Goal: Task Accomplishment & Management: Use online tool/utility

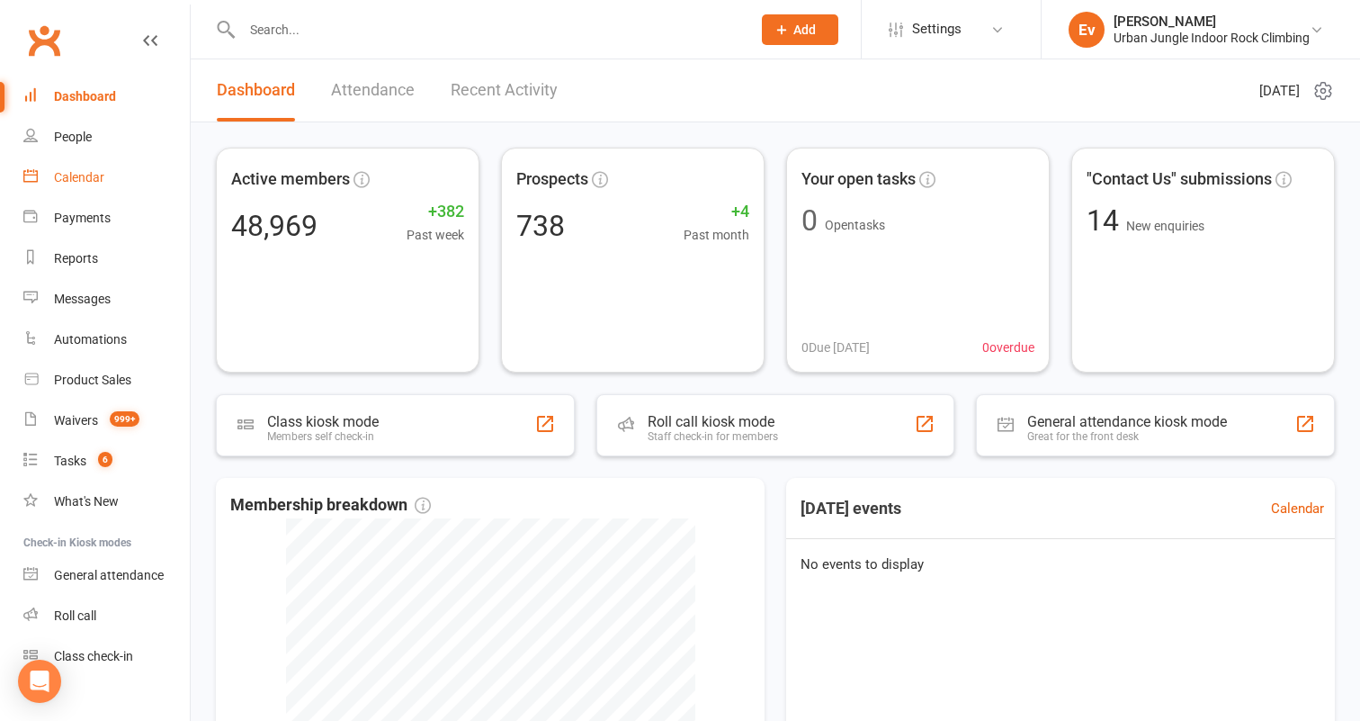
click at [86, 181] on div "Calendar" at bounding box center [79, 177] width 50 height 14
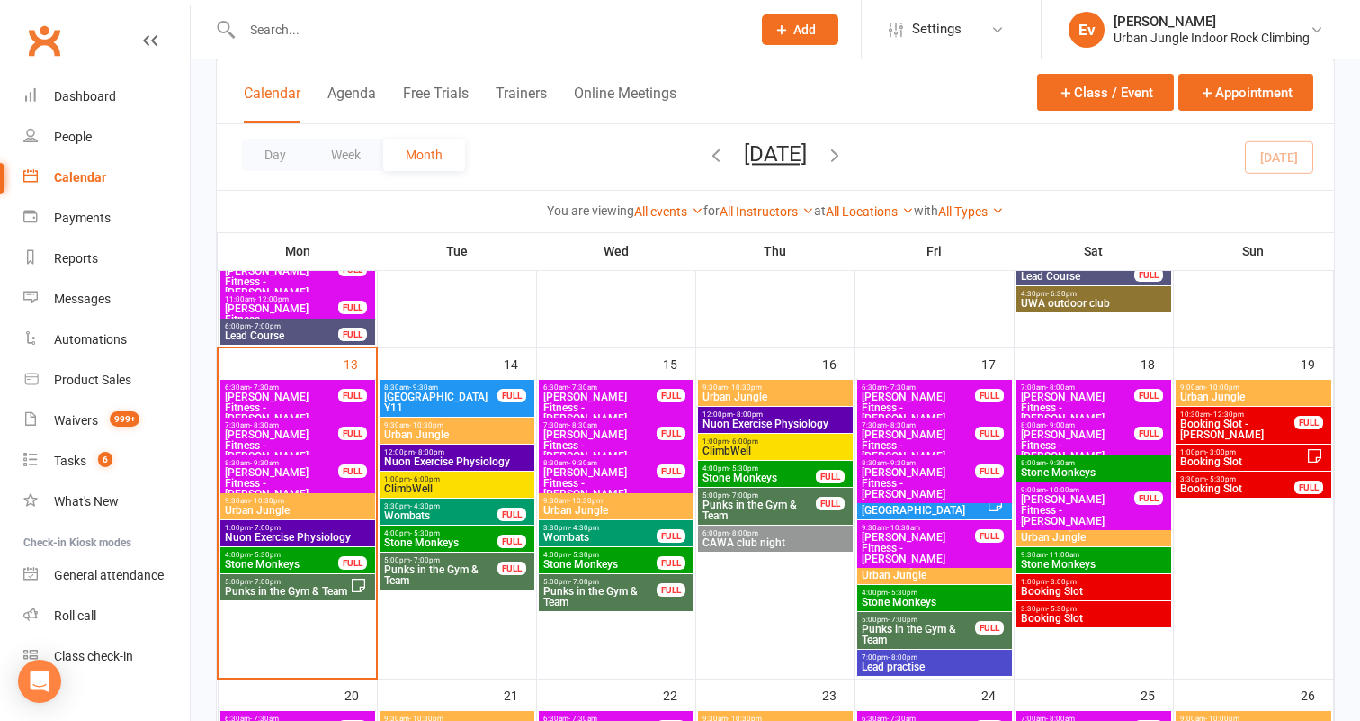
scroll to position [722, 0]
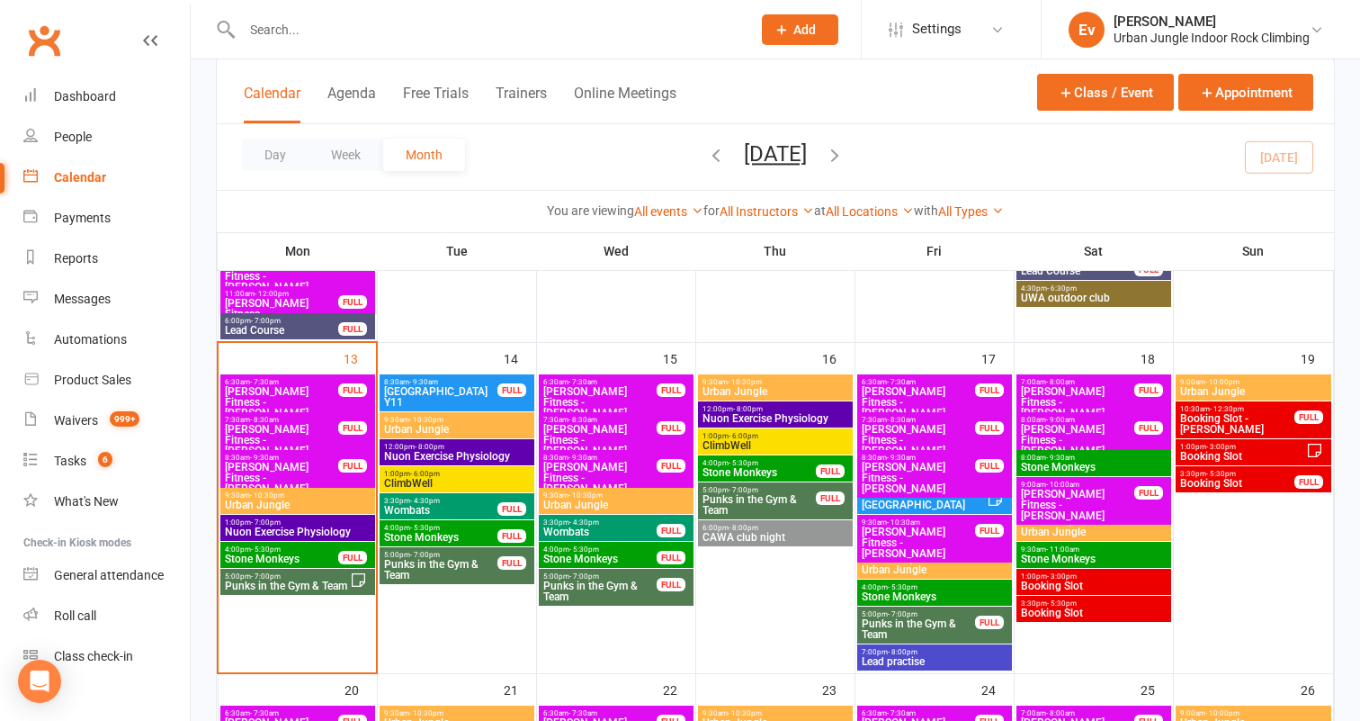
click at [306, 551] on span "4:00pm - 5:30pm" at bounding box center [281, 549] width 115 height 8
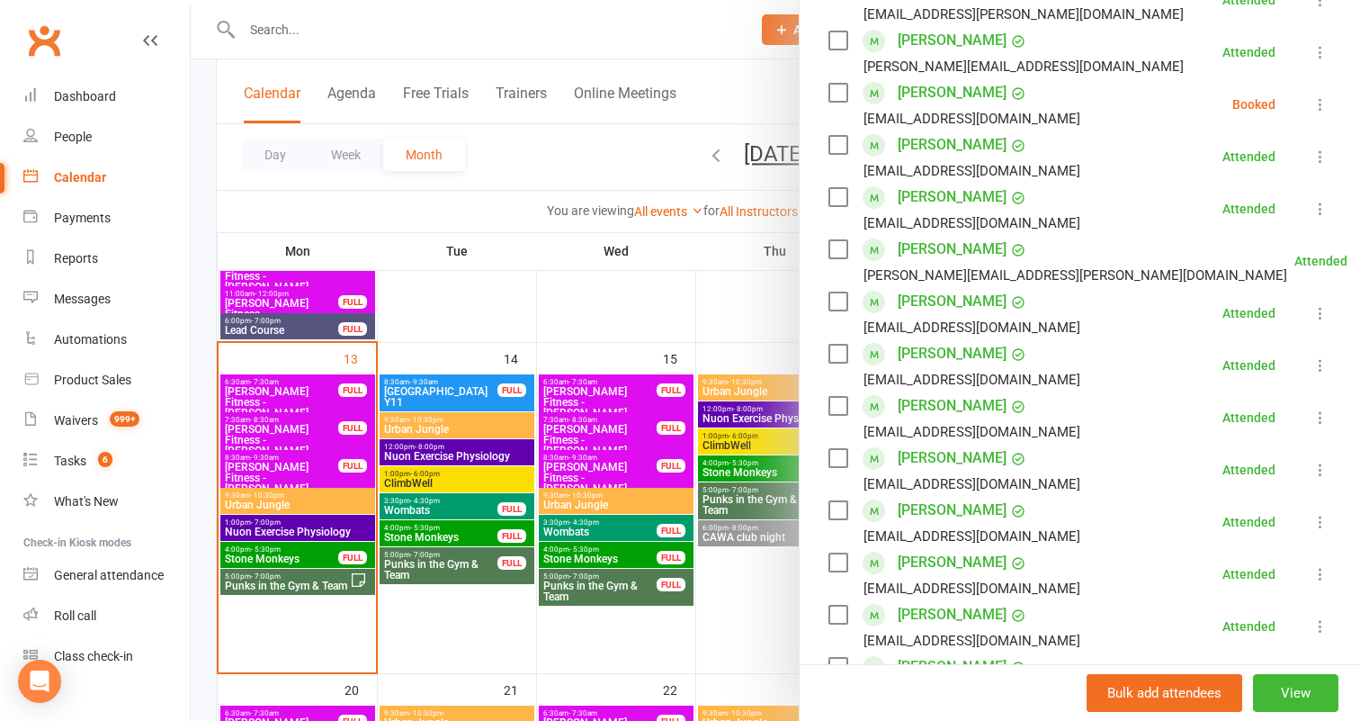
scroll to position [315, 0]
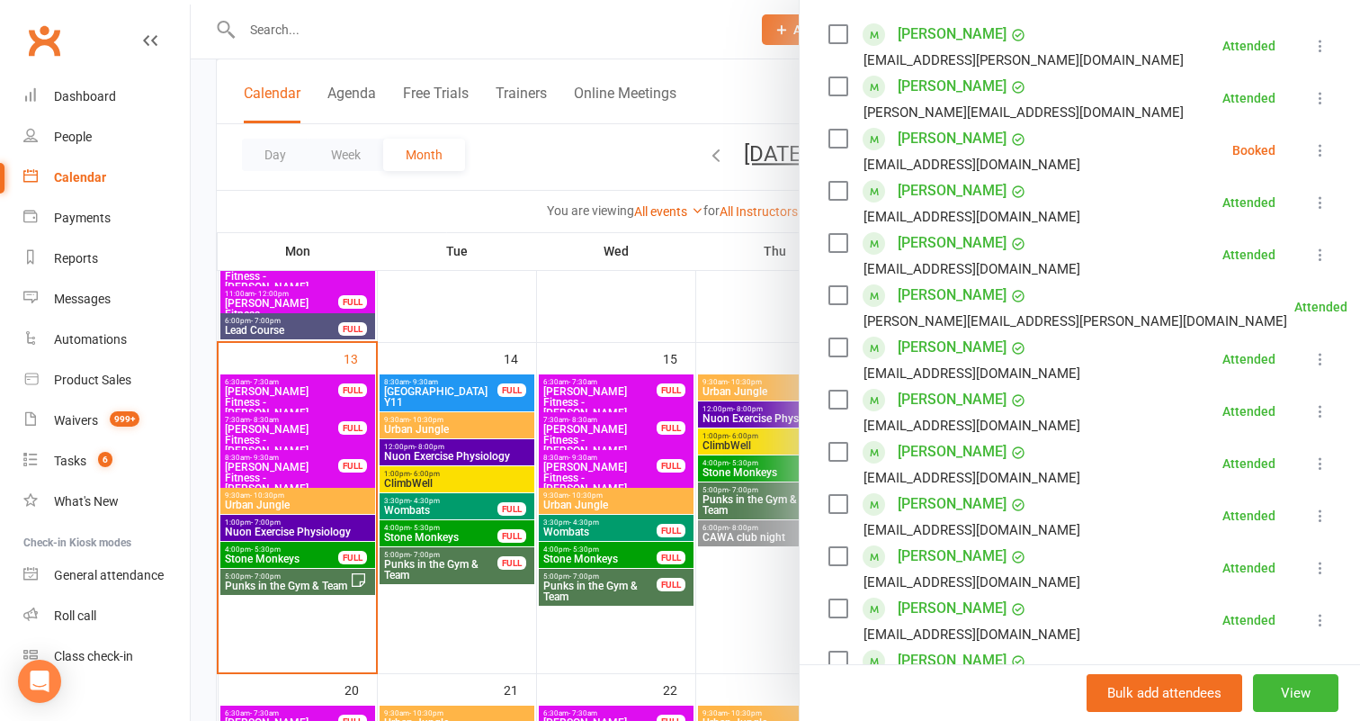
click at [1321, 149] on icon at bounding box center [1321, 150] width 18 height 18
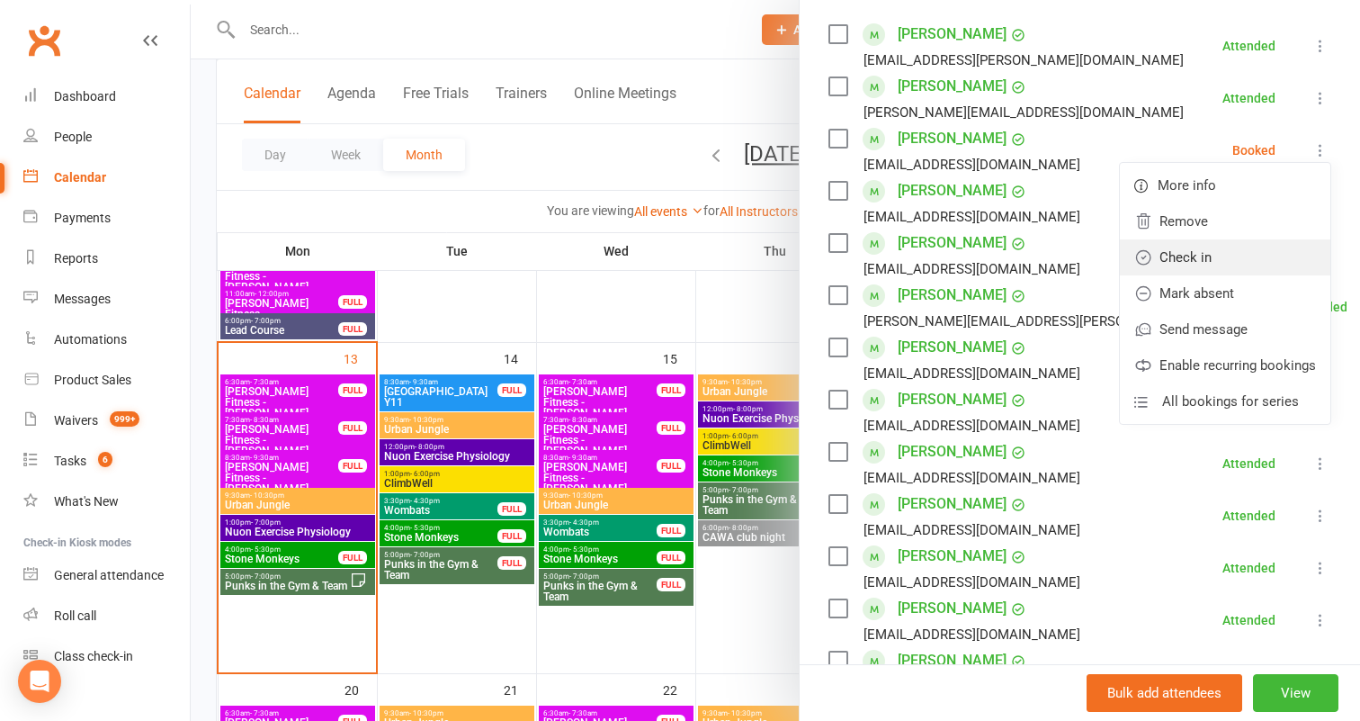
click at [1198, 250] on link "Check in" at bounding box center [1225, 257] width 210 height 36
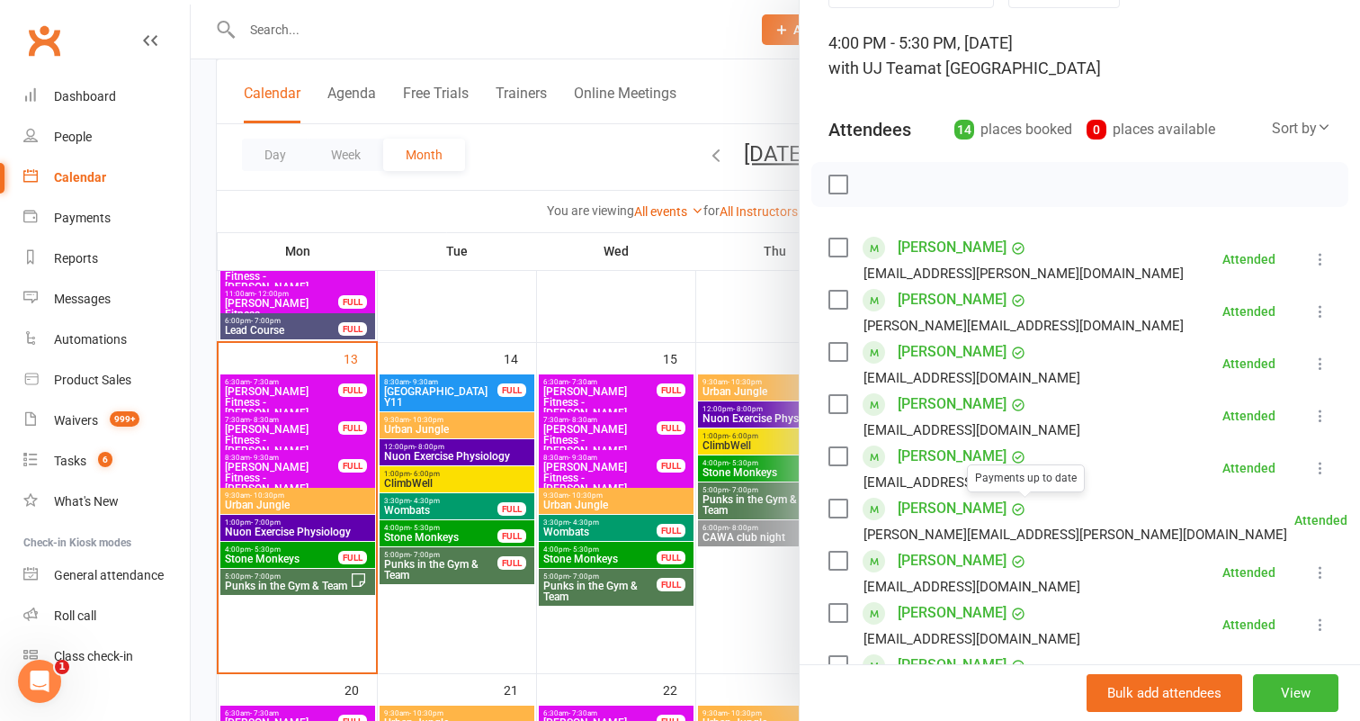
scroll to position [0, 0]
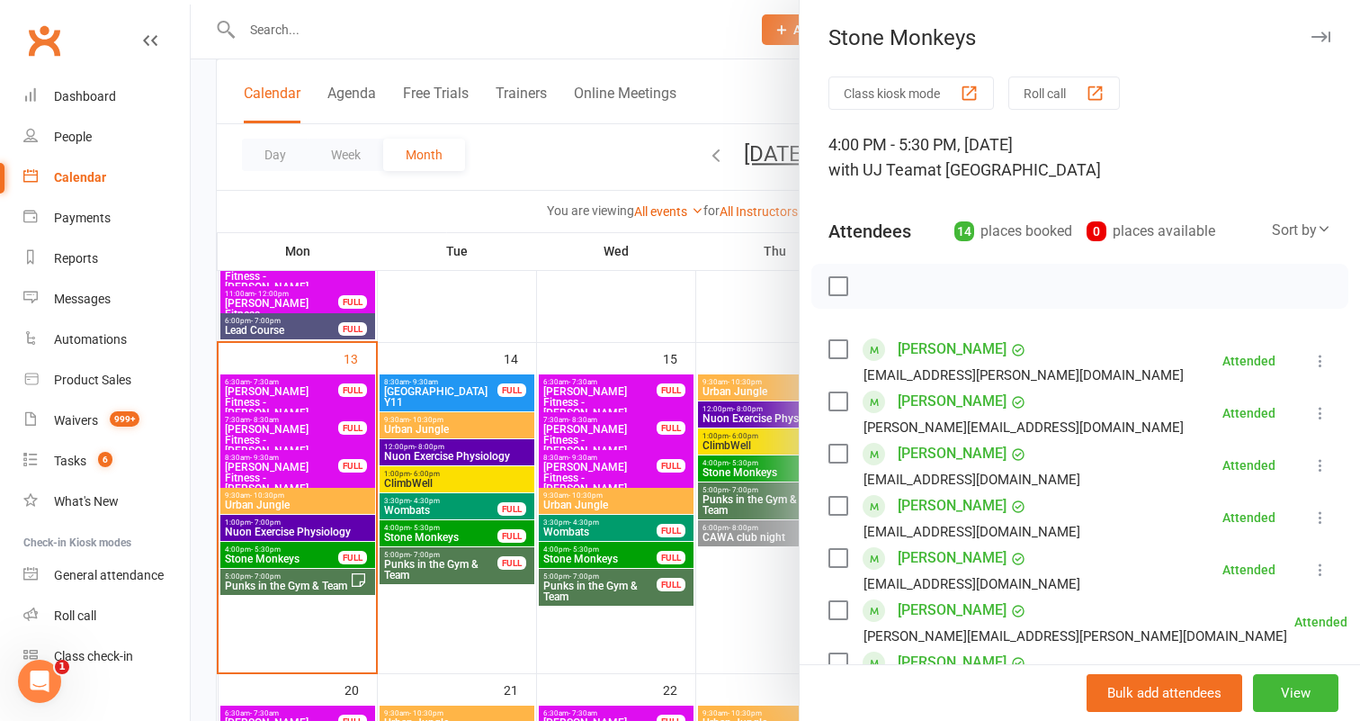
click at [1317, 34] on icon "button" at bounding box center [1321, 36] width 19 height 11
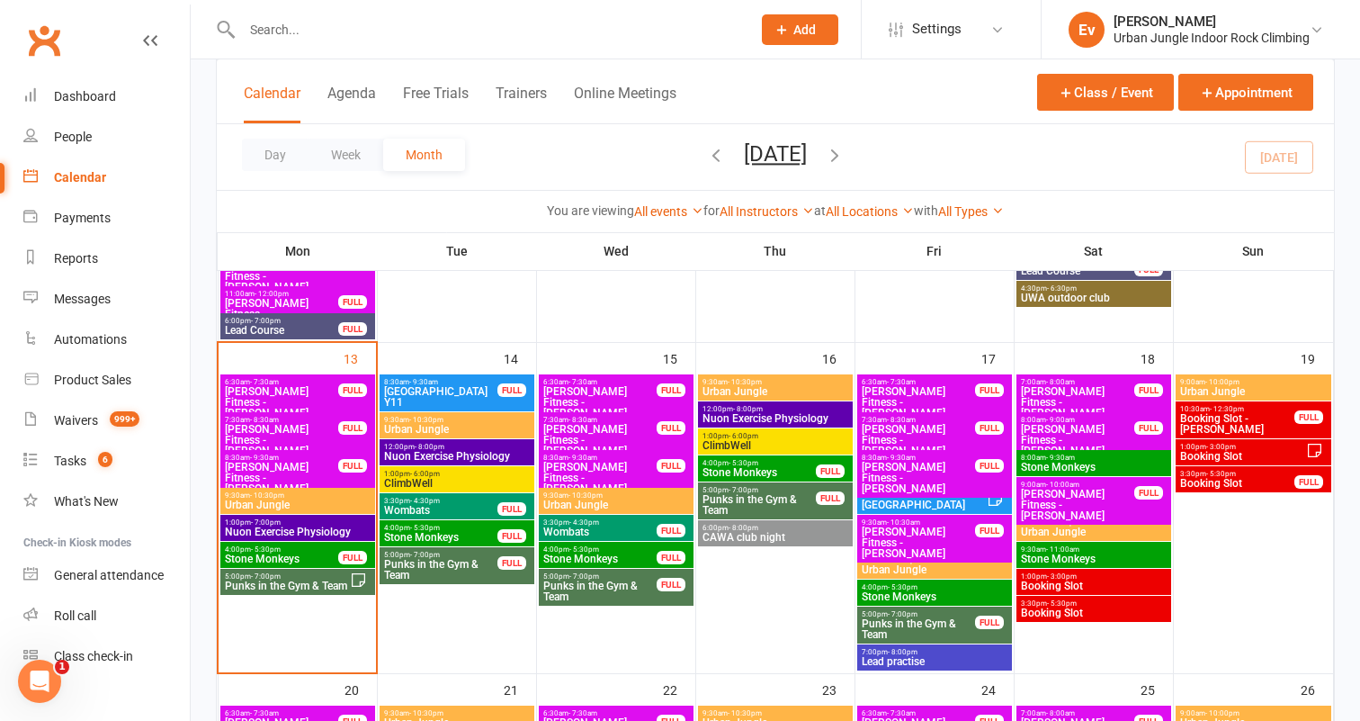
click at [613, 560] on span "Stone Monkeys" at bounding box center [599, 558] width 115 height 11
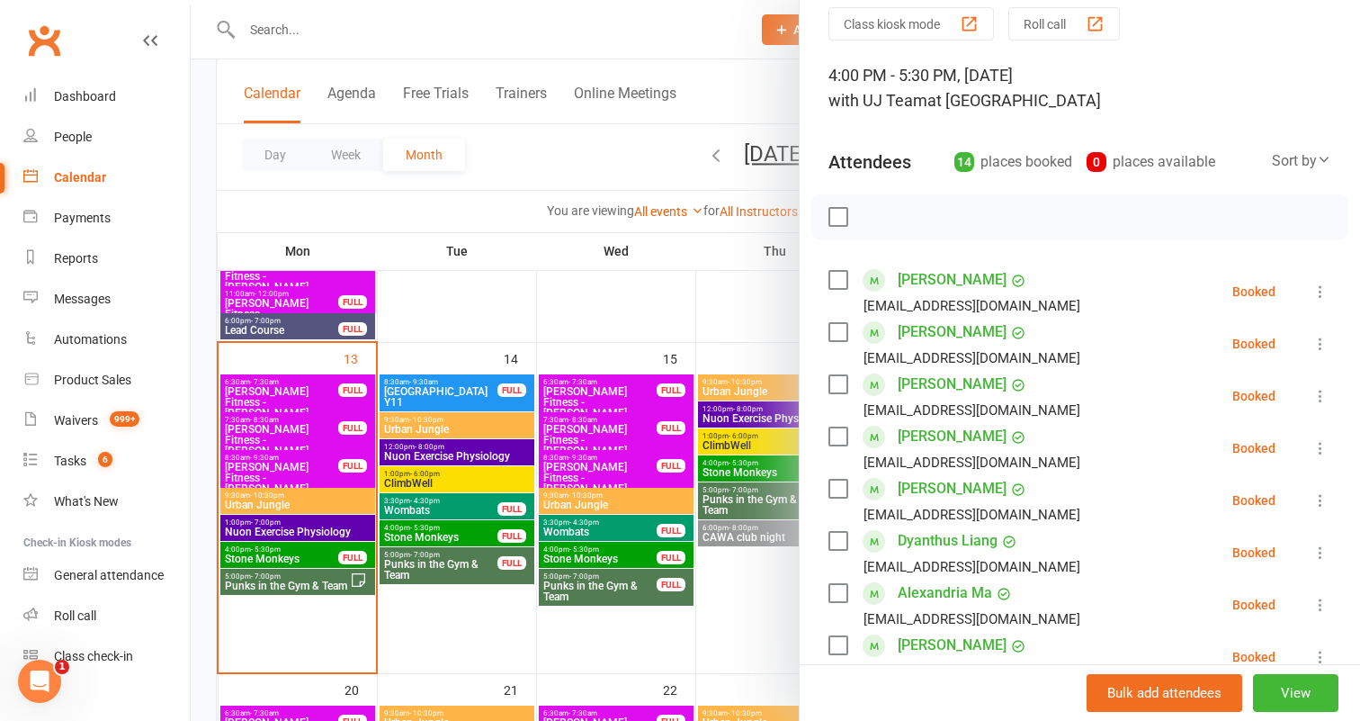
scroll to position [68, 0]
click at [651, 40] on div at bounding box center [775, 360] width 1169 height 721
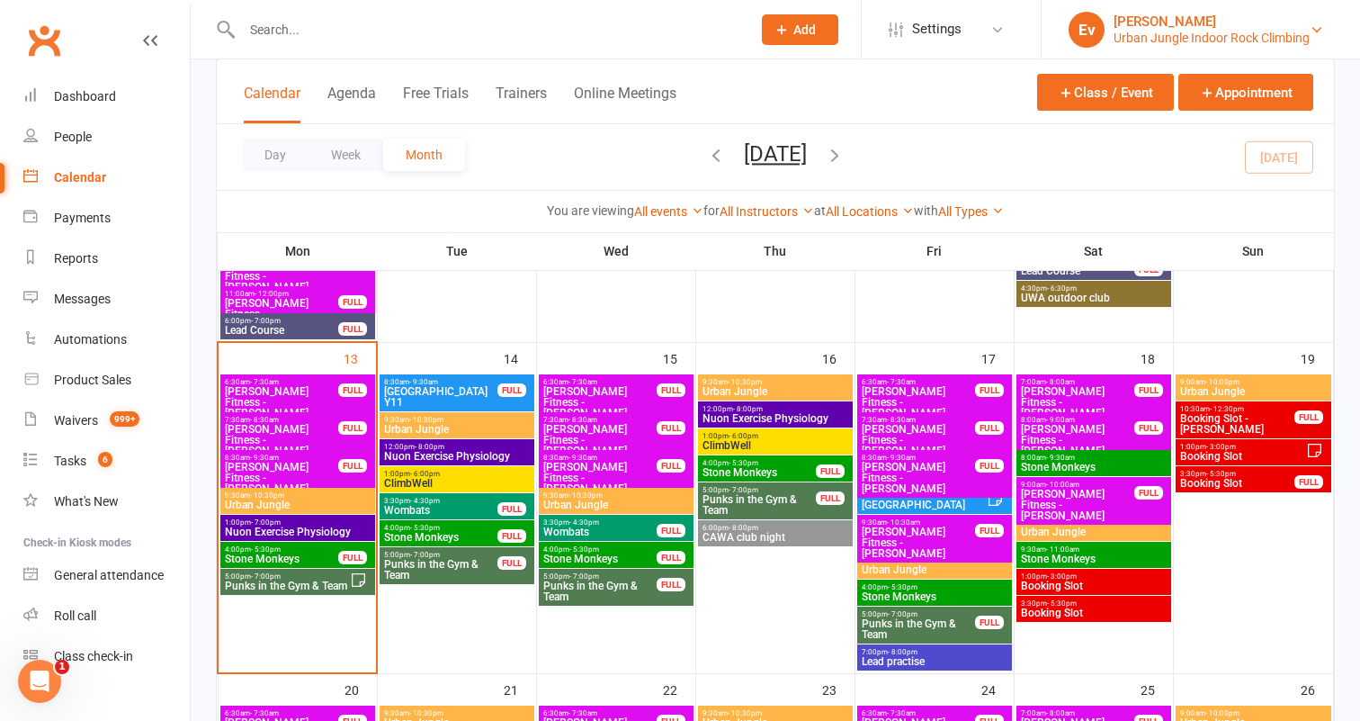
click at [1176, 32] on div "Urban Jungle Indoor Rock Climbing" at bounding box center [1212, 38] width 196 height 16
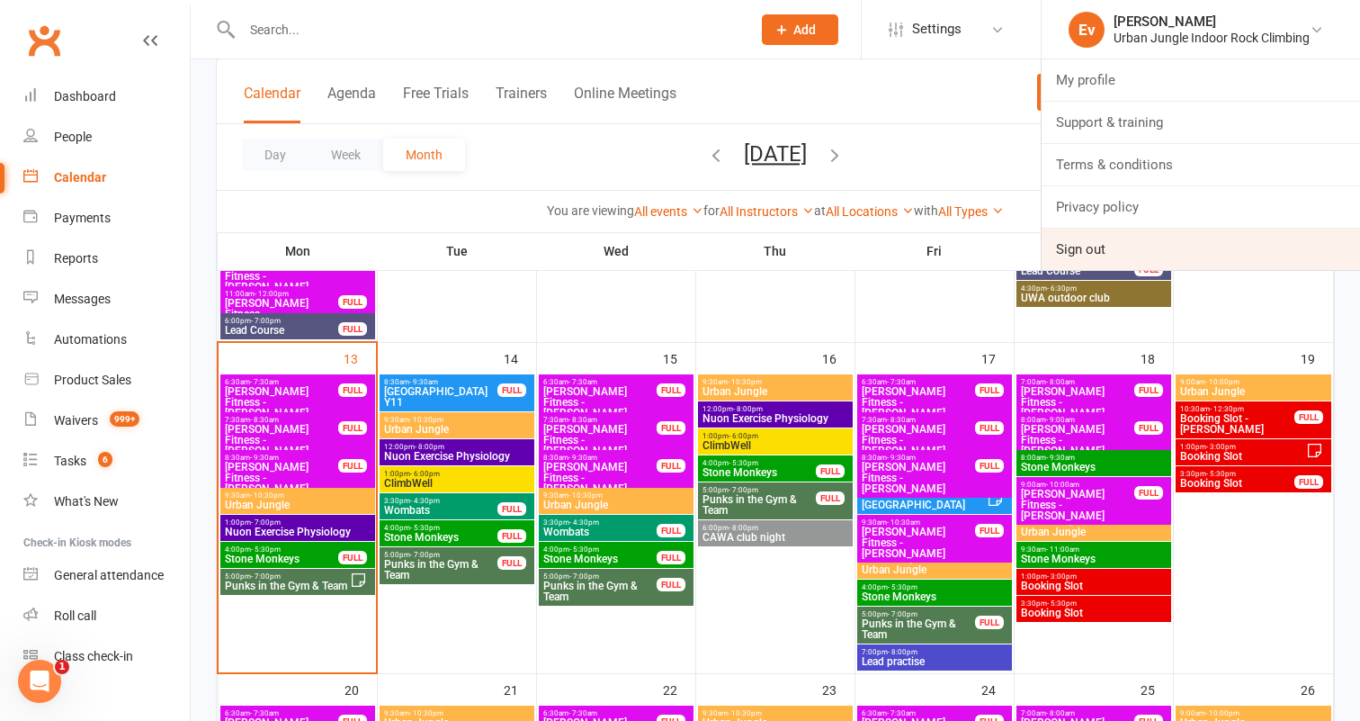
click at [1137, 252] on link "Sign out" at bounding box center [1201, 248] width 318 height 41
